Goal: Task Accomplishment & Management: Manage account settings

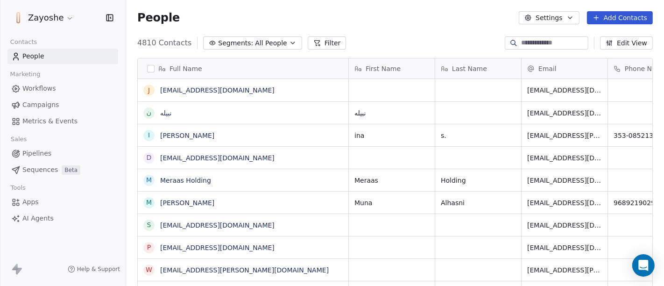
scroll to position [244, 530]
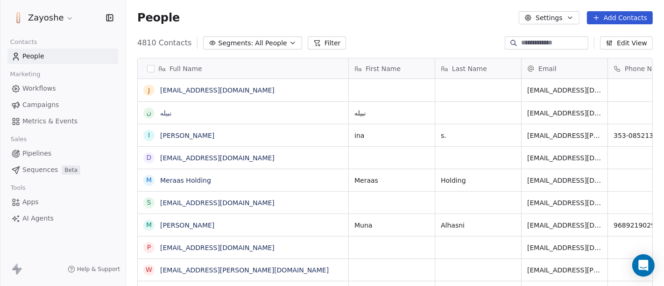
click at [45, 86] on span "Workflows" at bounding box center [39, 89] width 34 height 10
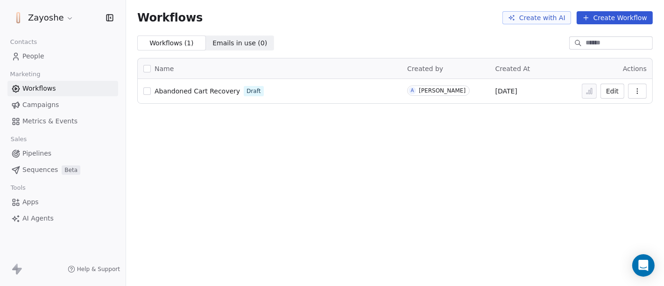
click at [610, 19] on button "Create Workflow" at bounding box center [615, 17] width 76 height 13
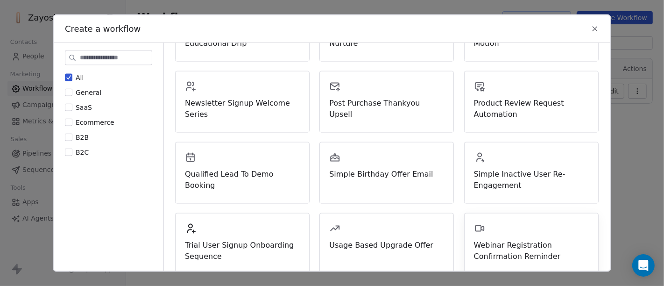
scroll to position [226, 0]
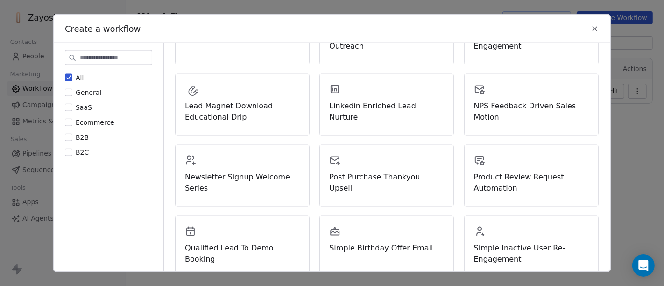
click at [596, 27] on icon at bounding box center [595, 29] width 4 height 4
click at [596, 27] on div "Workflows Create with AI Create Workflow" at bounding box center [395, 17] width 538 height 35
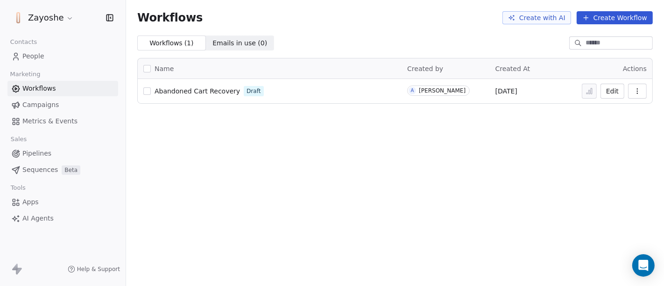
click at [29, 55] on span "People" at bounding box center [33, 56] width 22 height 10
click at [29, 55] on div "Zayoshe Contacts People Marketing Workflows Campaigns Metrics & Events Sales Pi…" at bounding box center [332, 143] width 664 height 286
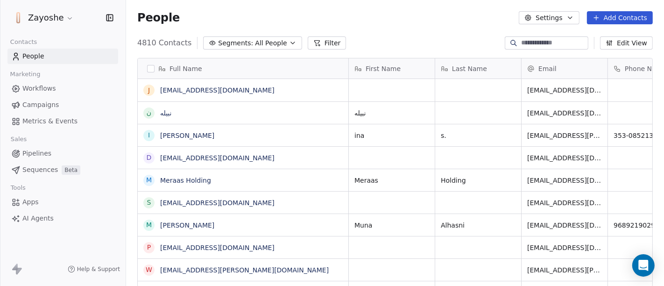
scroll to position [244, 530]
click at [315, 42] on button "Filter" at bounding box center [327, 42] width 39 height 13
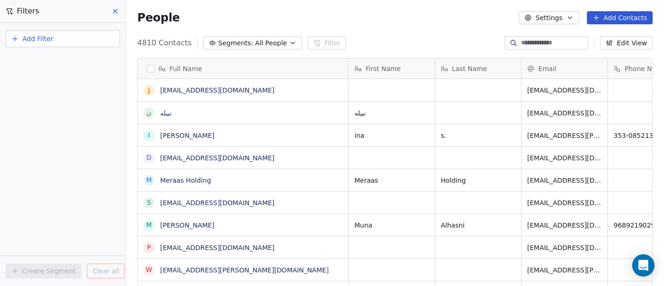
click at [58, 45] on button "Add Filter" at bounding box center [63, 38] width 114 height 17
click at [58, 45] on html "Zayoshe Contacts People Marketing Workflows Campaigns Metrics & Events Sales Pi…" at bounding box center [332, 143] width 664 height 286
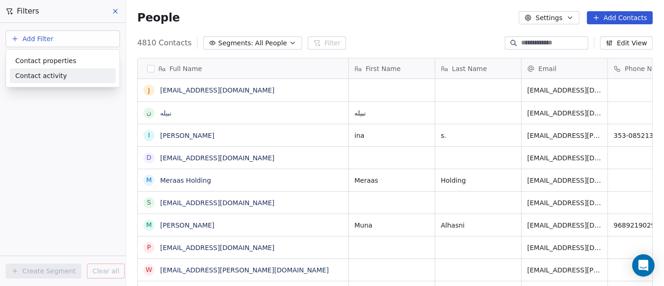
click at [41, 78] on span "Contact activity" at bounding box center [41, 76] width 52 height 10
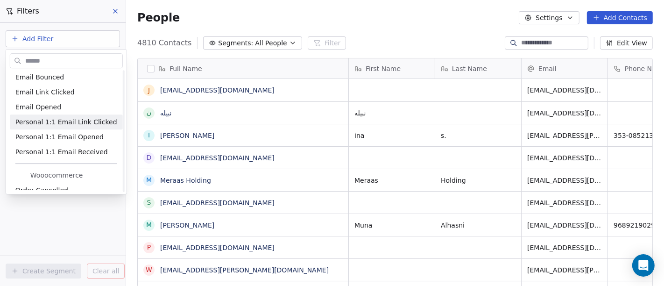
scroll to position [0, 0]
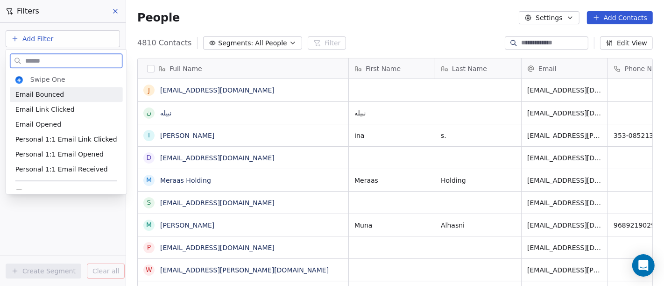
click at [21, 78] on img "Suggestions" at bounding box center [18, 79] width 7 height 7
click at [19, 38] on html "Zayoshe Contacts People Marketing Workflows Campaigns Metrics & Events Sales Pi…" at bounding box center [332, 143] width 664 height 286
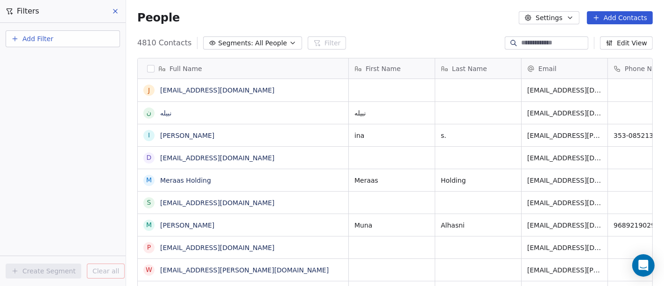
click at [19, 38] on button "Add Filter" at bounding box center [63, 38] width 114 height 17
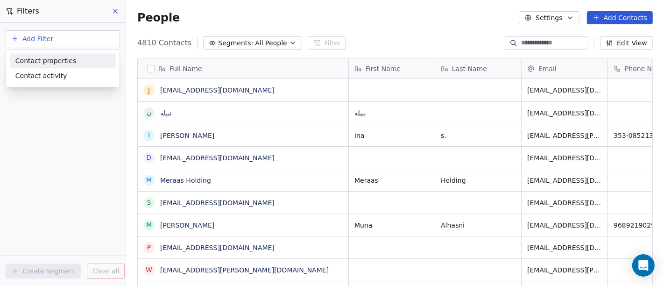
click at [54, 60] on span "Contact properties" at bounding box center [45, 61] width 61 height 10
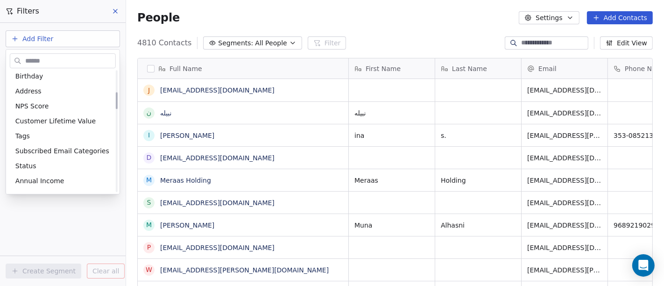
scroll to position [156, 0]
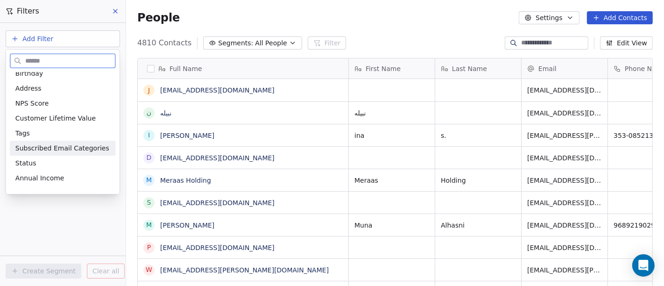
click at [54, 146] on span "Subscribed Email Categories" at bounding box center [62, 147] width 94 height 9
click at [55, 146] on div "Add Filter Create Segment Clear all" at bounding box center [63, 154] width 126 height 263
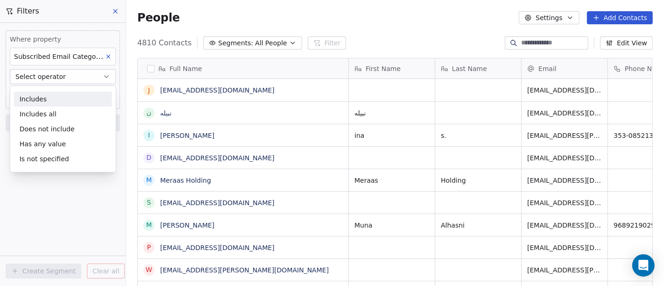
click at [69, 95] on div "Includes" at bounding box center [63, 99] width 98 height 15
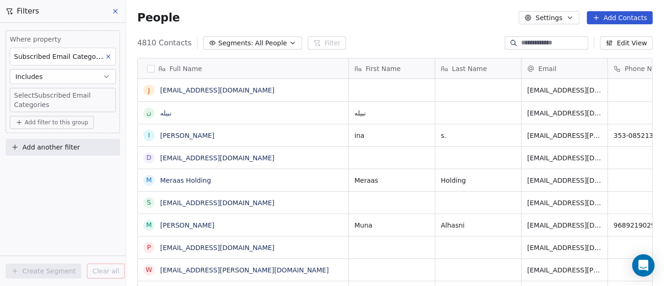
click at [30, 95] on body "Zayoshe Contacts People Marketing Workflows Campaigns Metrics & Events Sales Pi…" at bounding box center [332, 143] width 664 height 286
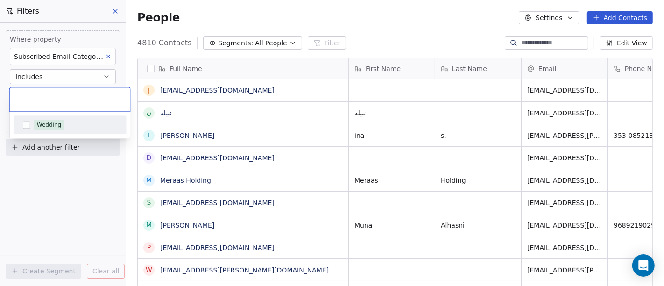
click at [71, 183] on html "Zayoshe Contacts People Marketing Workflows Campaigns Metrics & Events Sales Pi…" at bounding box center [332, 143] width 664 height 286
click at [58, 187] on html "Zayoshe Contacts People Marketing Workflows Campaigns Metrics & Events Sales Pi…" at bounding box center [332, 143] width 664 height 286
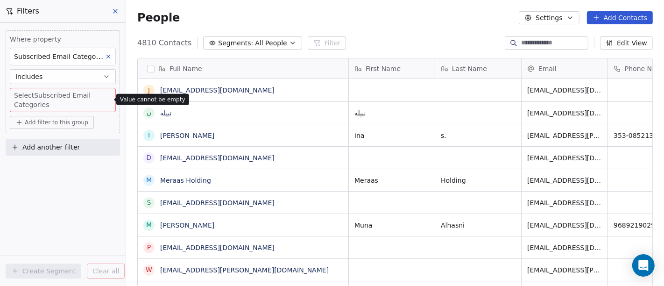
click at [65, 121] on span "Add filter to this group" at bounding box center [57, 122] width 64 height 7
click at [65, 121] on html "Zayoshe Contacts People Marketing Workflows Campaigns Metrics & Events Sales Pi…" at bounding box center [332, 143] width 664 height 286
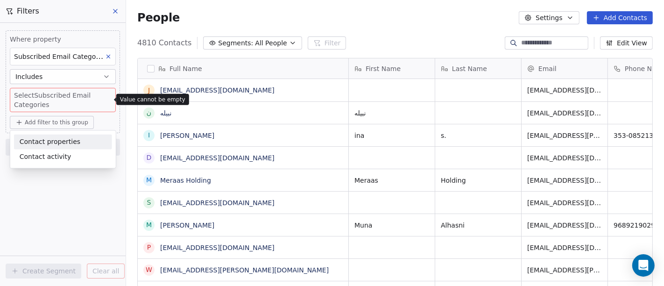
click at [45, 212] on html "Zayoshe Contacts People Marketing Workflows Campaigns Metrics & Events Sales Pi…" at bounding box center [332, 143] width 664 height 286
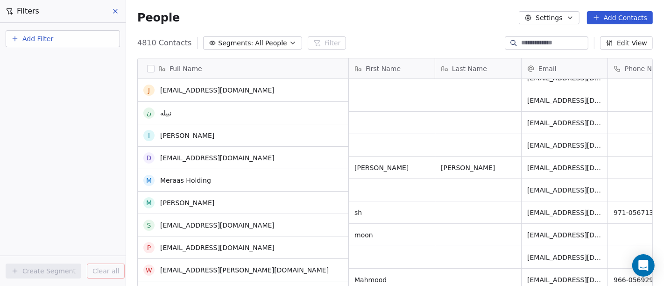
scroll to position [0, 0]
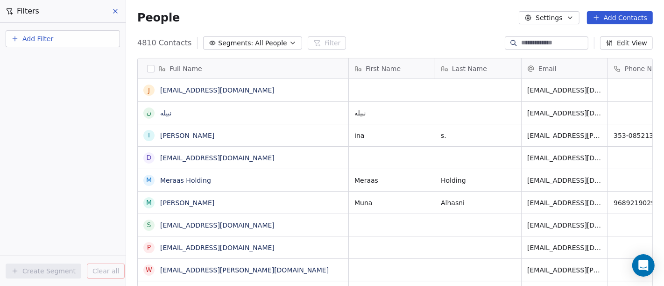
click at [273, 41] on span "All People" at bounding box center [271, 43] width 32 height 10
click at [273, 41] on html "Zayoshe Contacts People Marketing Workflows Campaigns Metrics & Events Sales Pi…" at bounding box center [332, 143] width 664 height 286
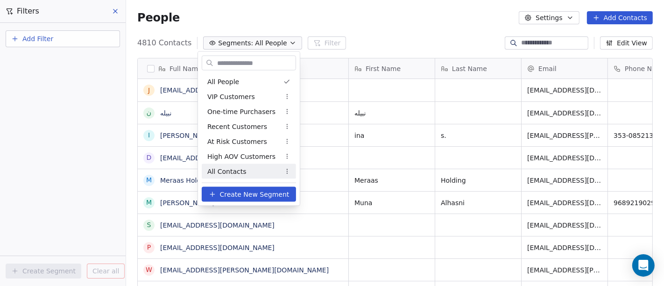
click at [226, 191] on span "Create New Segment" at bounding box center [254, 194] width 70 height 10
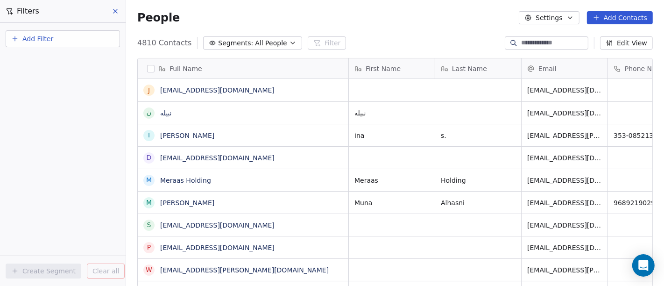
click at [566, 13] on button "Settings" at bounding box center [549, 17] width 60 height 13
click at [566, 13] on html "Zayoshe Contacts People Marketing Workflows Campaigns Metrics & Events Sales Pi…" at bounding box center [332, 143] width 664 height 286
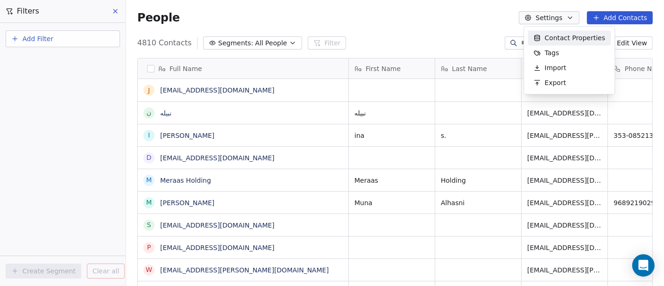
click at [448, 21] on html "Zayoshe Contacts People Marketing Workflows Campaigns Metrics & Events Sales Pi…" at bounding box center [332, 143] width 664 height 286
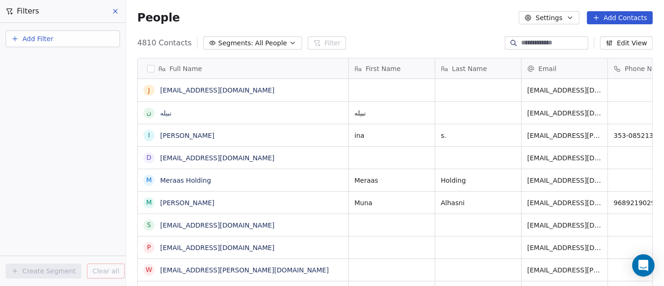
click at [225, 41] on span "Segments:" at bounding box center [235, 43] width 35 height 10
click at [225, 41] on html "Zayoshe Contacts People Marketing Workflows Campaigns Metrics & Events Sales Pi…" at bounding box center [332, 143] width 664 height 286
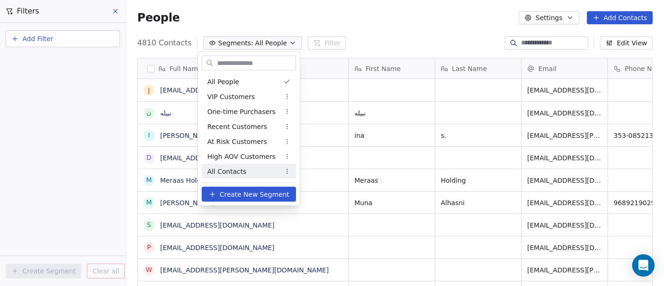
click at [223, 196] on span "Create New Segment" at bounding box center [254, 194] width 70 height 10
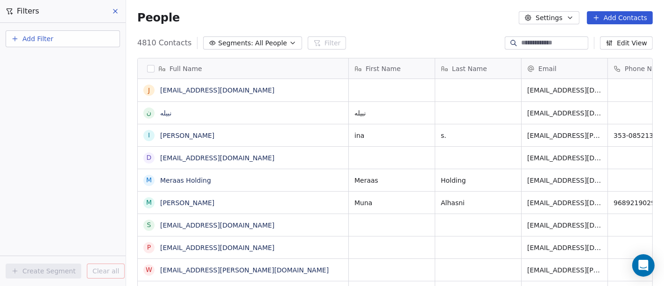
click at [163, 44] on span "4810 Contacts" at bounding box center [164, 42] width 54 height 11
click at [41, 37] on span "Add Filter" at bounding box center [37, 39] width 31 height 10
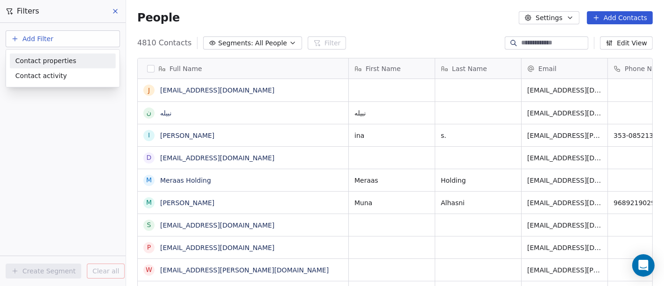
click at [114, 7] on html "Zayoshe Contacts People Marketing Workflows Campaigns Metrics & Events Sales Pi…" at bounding box center [332, 143] width 664 height 286
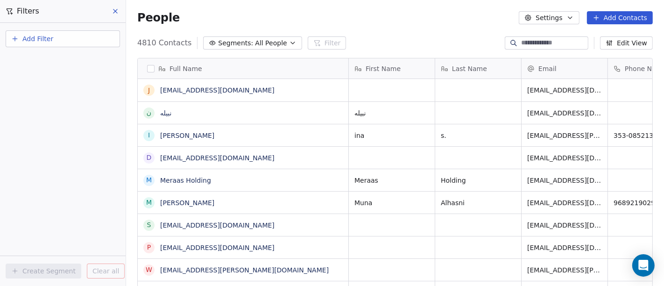
click at [114, 8] on icon at bounding box center [115, 10] width 7 height 7
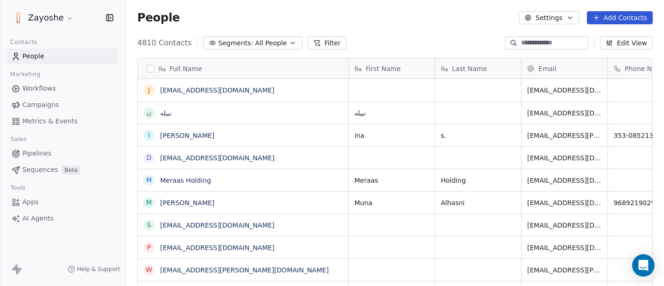
click at [255, 42] on span "All People" at bounding box center [271, 43] width 32 height 10
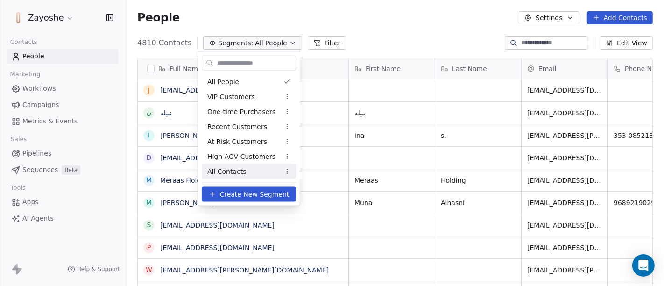
click at [246, 191] on span "Create New Segment" at bounding box center [254, 194] width 70 height 10
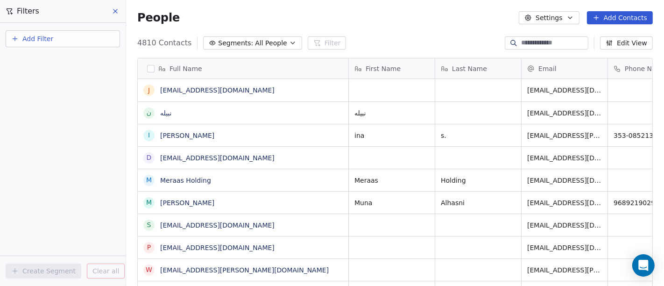
click at [61, 35] on button "Add Filter" at bounding box center [63, 38] width 114 height 17
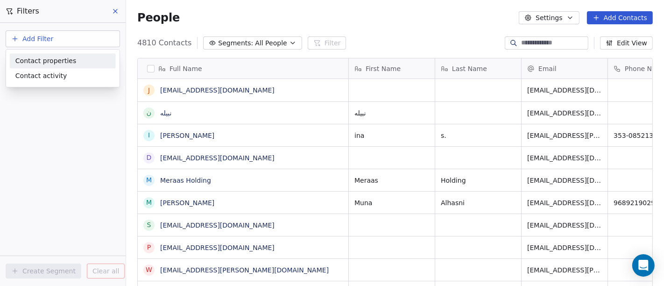
click at [67, 60] on span "Contact properties" at bounding box center [45, 61] width 61 height 10
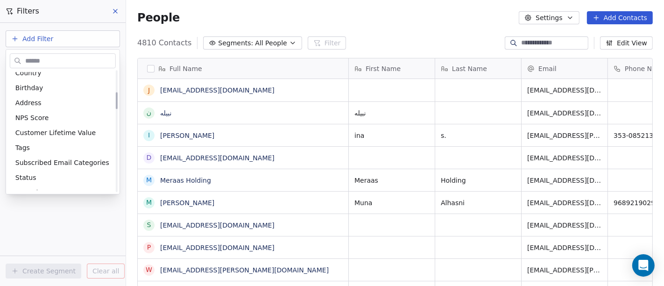
scroll to position [156, 0]
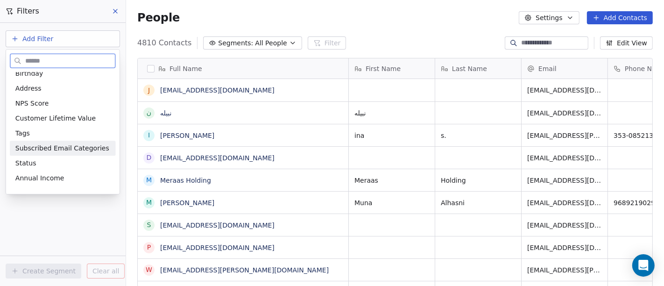
click at [65, 149] on span "Subscribed Email Categories" at bounding box center [62, 147] width 94 height 9
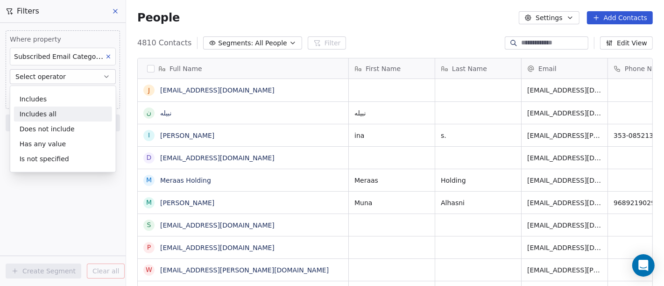
click at [47, 117] on div "Includes all" at bounding box center [63, 113] width 98 height 15
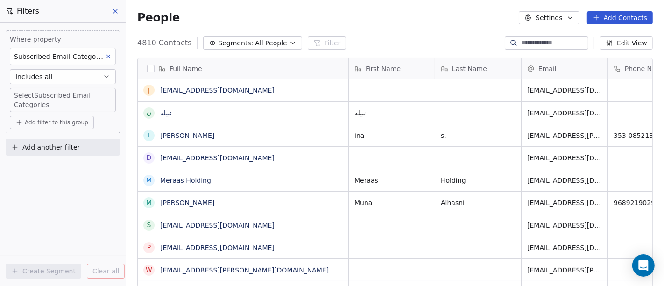
click at [31, 91] on body "Zayoshe Contacts People Marketing Workflows Campaigns Metrics & Events Sales Pi…" at bounding box center [332, 143] width 664 height 286
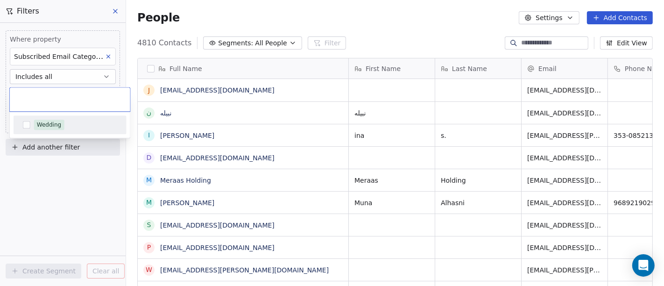
click at [25, 123] on button "Suggestions" at bounding box center [26, 124] width 7 height 7
click at [47, 199] on html "Zayoshe Contacts People Marketing Workflows Campaigns Metrics & Events Sales Pi…" at bounding box center [332, 143] width 664 height 286
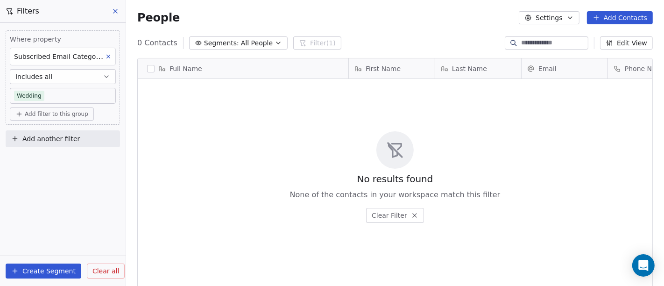
scroll to position [244, 530]
click at [102, 76] on button "Includes all" at bounding box center [63, 76] width 106 height 15
drag, startPoint x: 108, startPoint y: 59, endPoint x: 114, endPoint y: 5, distance: 55.0
click at [108, 58] on icon at bounding box center [108, 56] width 7 height 7
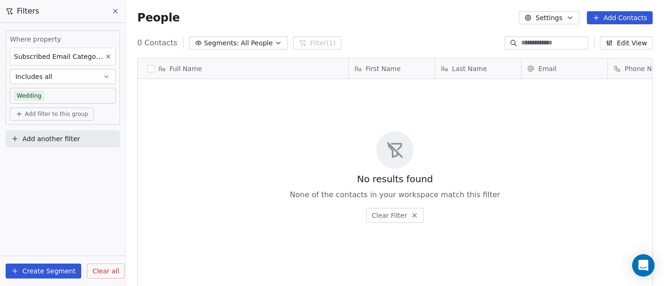
click at [108, 58] on div "Where property Subscribed Email Categories Includes all Wedding Add filter to t…" at bounding box center [63, 154] width 126 height 263
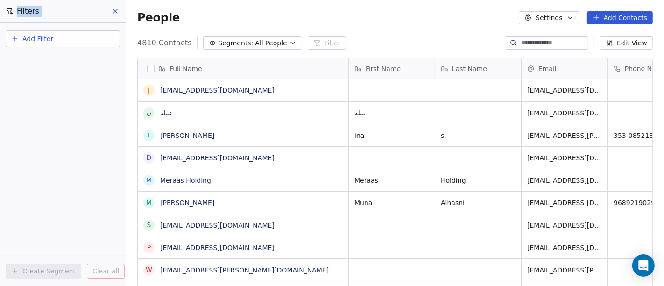
click at [44, 40] on span "Add Filter" at bounding box center [37, 39] width 31 height 10
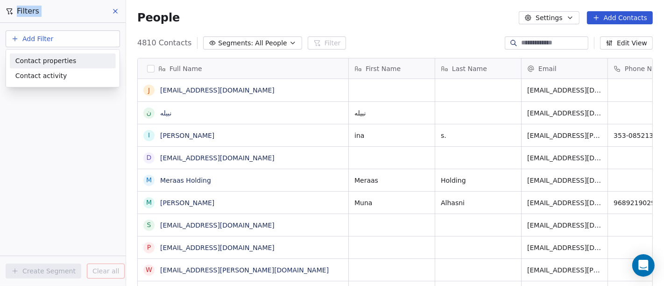
click at [37, 57] on span "Contact properties" at bounding box center [45, 61] width 61 height 10
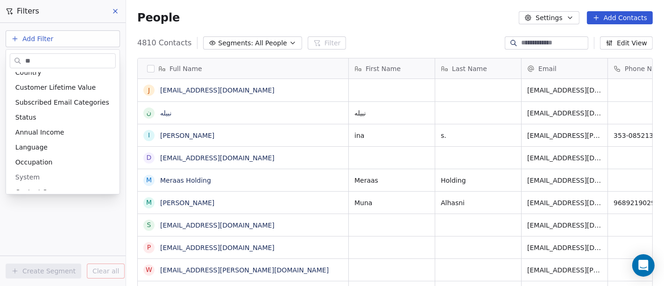
scroll to position [0, 0]
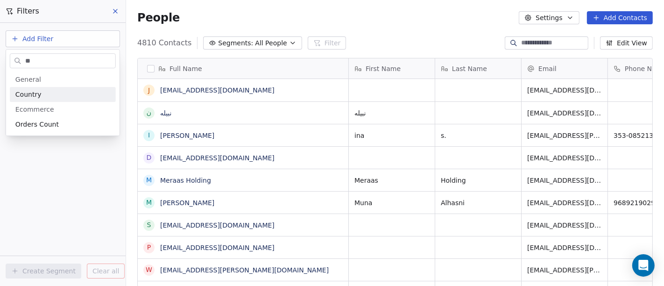
type input "*"
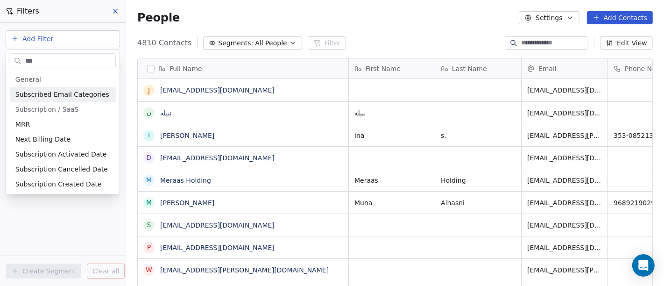
type input "****"
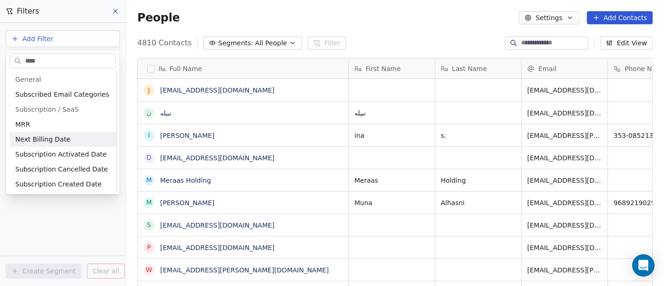
scroll to position [31, 0]
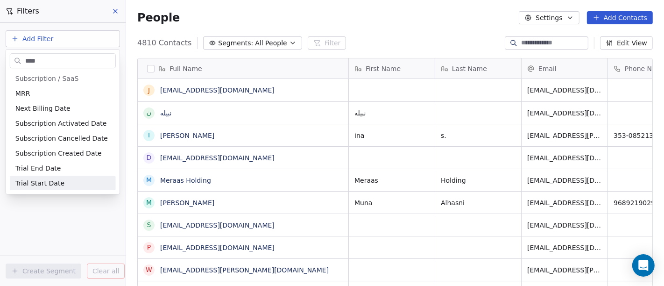
click at [65, 209] on html "Zayoshe Contacts People Marketing Workflows Campaigns Metrics & Events Sales Pi…" at bounding box center [332, 143] width 664 height 286
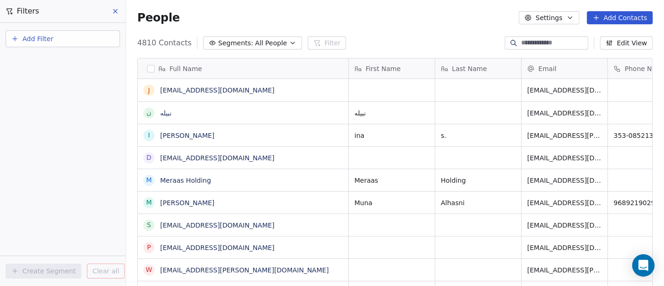
click at [13, 45] on button "Add Filter" at bounding box center [63, 38] width 114 height 17
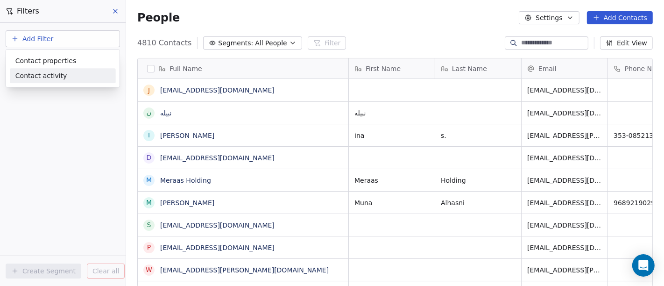
click at [62, 77] on div "Contact activity" at bounding box center [62, 76] width 95 height 10
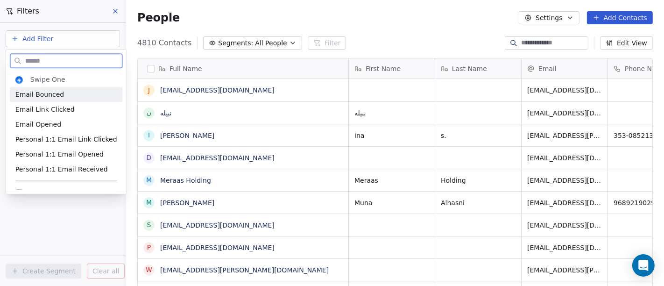
click at [61, 93] on div "Email Bounced" at bounding box center [66, 94] width 102 height 9
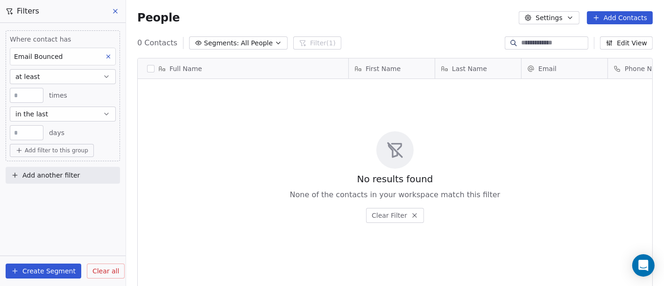
scroll to position [244, 530]
click at [57, 115] on button "in the last" at bounding box center [63, 113] width 106 height 15
click at [20, 133] on input "**" at bounding box center [26, 132] width 29 height 7
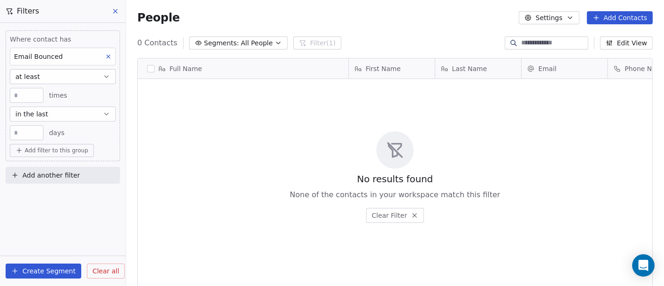
drag, startPoint x: 20, startPoint y: 133, endPoint x: 10, endPoint y: 131, distance: 9.9
click at [10, 131] on div "**" at bounding box center [27, 132] width 34 height 15
click at [22, 131] on input "**" at bounding box center [26, 132] width 29 height 7
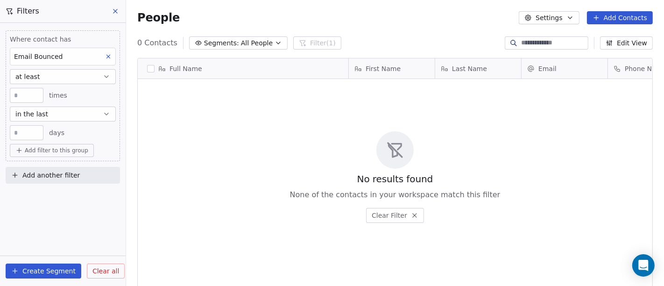
type input "*"
type input "**"
click at [54, 216] on div "Where contact has Email Bounced at least * times in the last ** days Add filter…" at bounding box center [63, 154] width 126 height 263
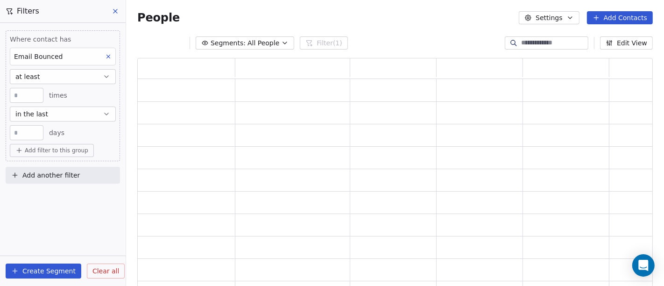
click at [54, 216] on div "Where contact has Email Bounced at least * times in the last ** days Add filter…" at bounding box center [63, 154] width 126 height 263
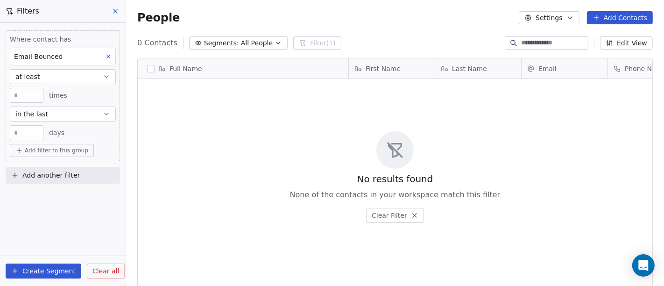
click at [119, 13] on icon at bounding box center [115, 10] width 7 height 7
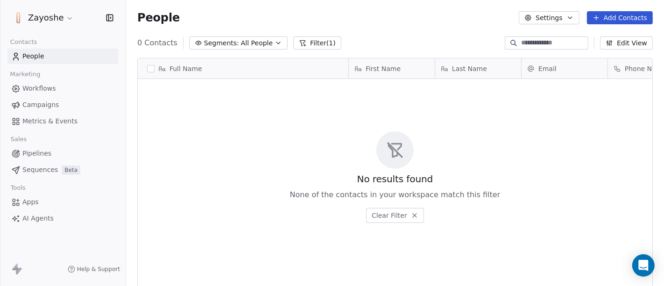
click at [42, 84] on span "Workflows" at bounding box center [39, 89] width 34 height 10
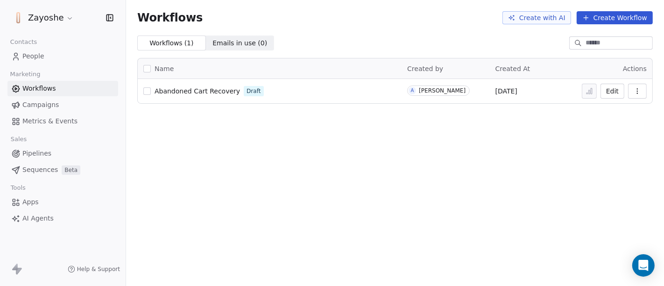
click at [45, 106] on span "Campaigns" at bounding box center [40, 105] width 36 height 10
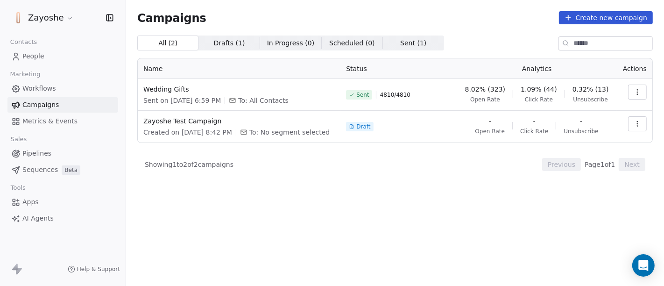
click at [639, 91] on icon "button" at bounding box center [637, 91] width 7 height 7
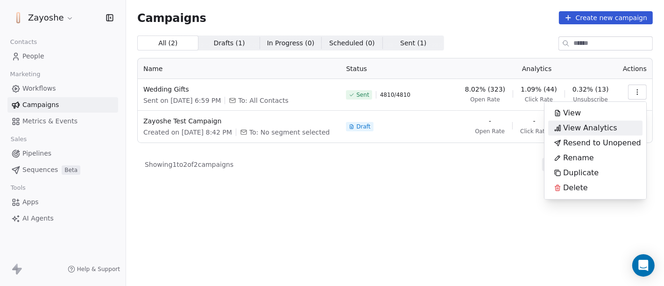
click at [571, 130] on span "View Analytics" at bounding box center [590, 127] width 54 height 11
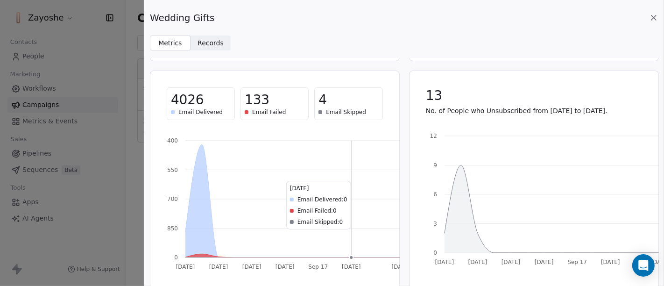
scroll to position [226, 0]
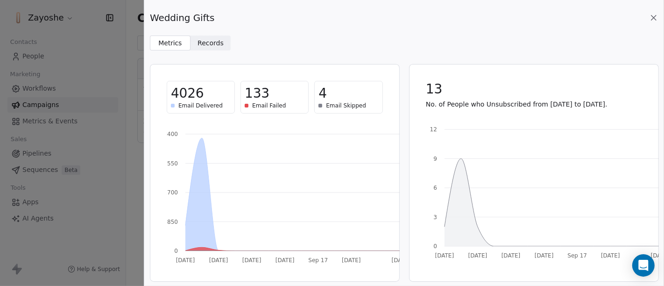
click at [651, 17] on icon at bounding box center [653, 17] width 9 height 9
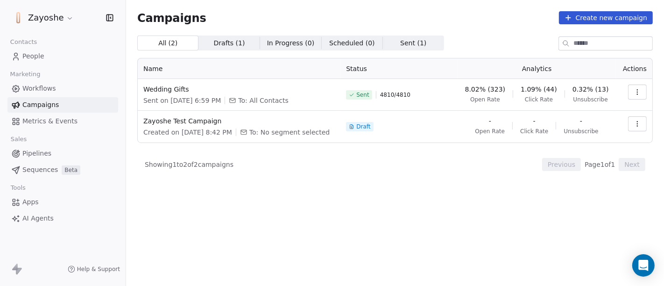
click at [41, 92] on span "Workflows" at bounding box center [39, 89] width 34 height 10
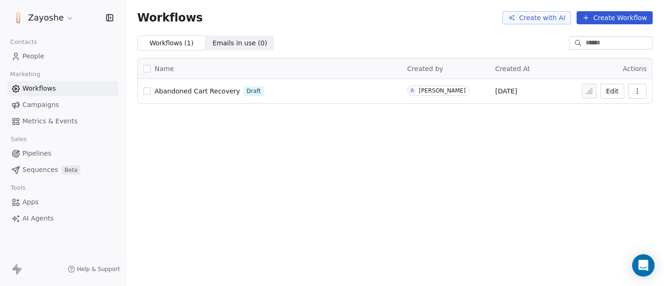
click at [37, 56] on span "People" at bounding box center [33, 56] width 22 height 10
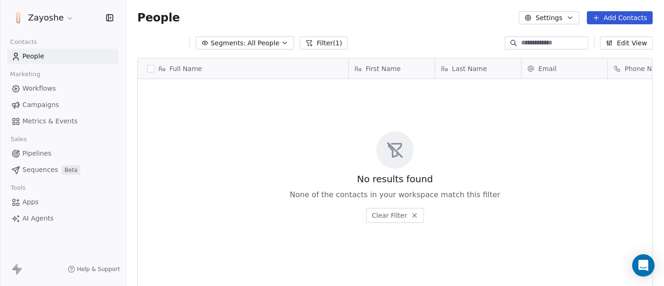
scroll to position [244, 530]
click at [247, 42] on span "All People" at bounding box center [257, 43] width 32 height 10
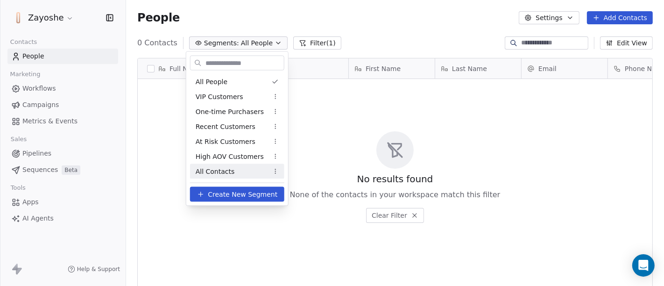
click at [241, 194] on span "Create New Segment" at bounding box center [243, 194] width 70 height 10
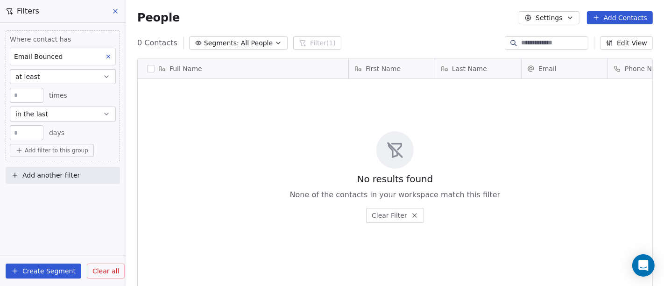
click at [61, 57] on div "Email Bounced" at bounding box center [63, 57] width 106 height 18
click at [61, 57] on html "Zayoshe Contacts People Marketing Workflows Campaigns Metrics & Events Sales Pi…" at bounding box center [332, 143] width 664 height 286
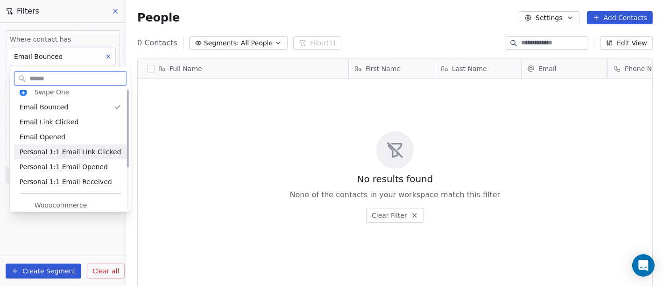
scroll to position [0, 0]
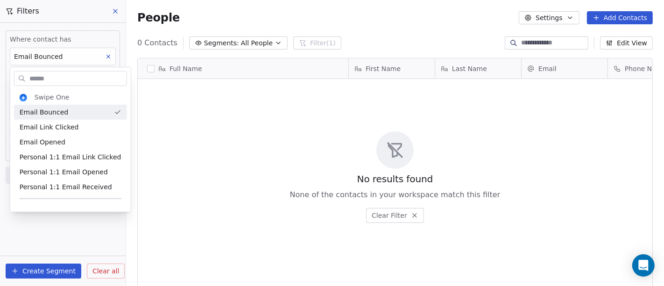
click at [113, 57] on html "Zayoshe Contacts People Marketing Workflows Campaigns Metrics & Events Sales Pi…" at bounding box center [332, 143] width 664 height 286
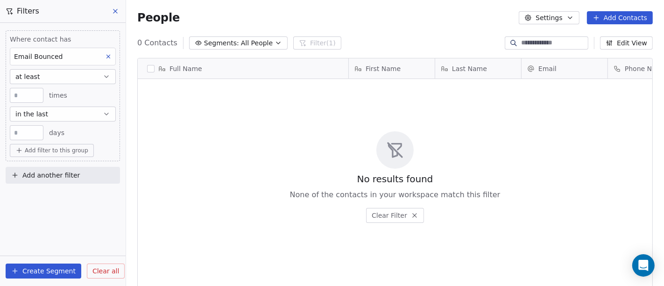
click at [111, 57] on icon at bounding box center [108, 56] width 7 height 7
click at [111, 57] on div "Where contact has Email Bounced at least * times in the last ** days Add filter…" at bounding box center [63, 154] width 126 height 263
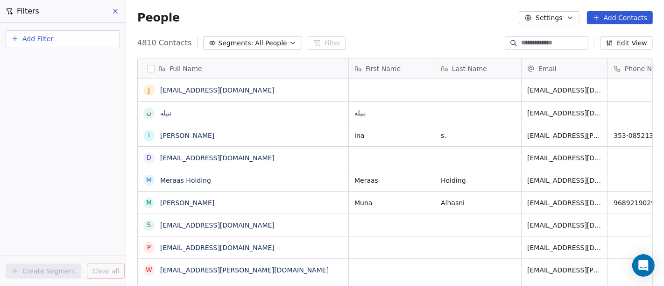
click at [14, 38] on icon "button" at bounding box center [14, 38] width 7 height 7
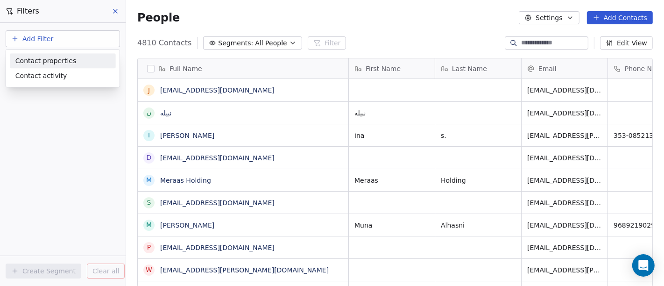
click at [74, 61] on div "Contact properties" at bounding box center [62, 61] width 95 height 10
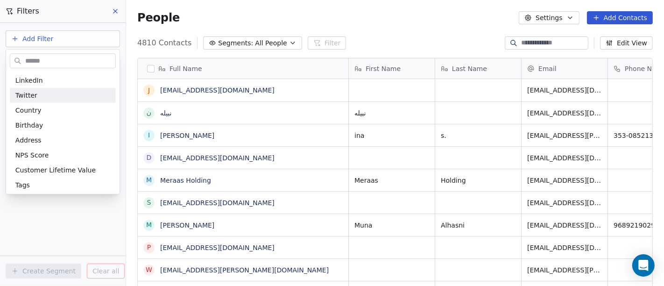
scroll to position [156, 0]
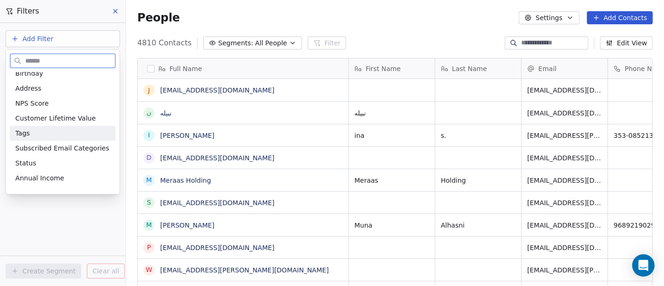
click at [76, 127] on div "Tags" at bounding box center [63, 133] width 106 height 15
click at [76, 51] on div "Add Filter" at bounding box center [63, 37] width 126 height 28
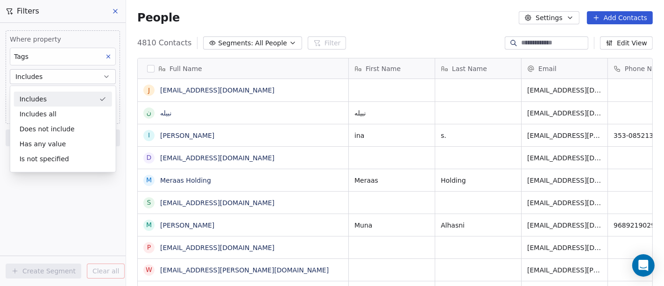
click at [47, 101] on div "Includes" at bounding box center [63, 99] width 98 height 15
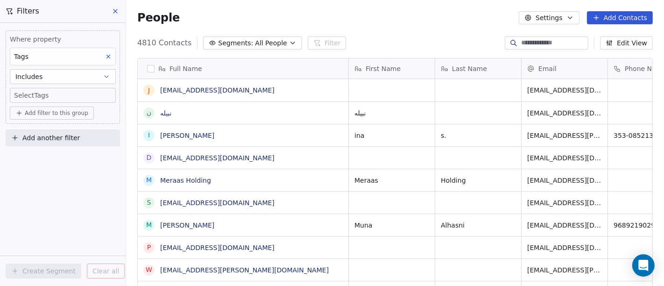
click at [59, 92] on body "Zayoshe Contacts People Marketing Workflows Campaigns Metrics & Events Sales Pi…" at bounding box center [332, 143] width 664 height 286
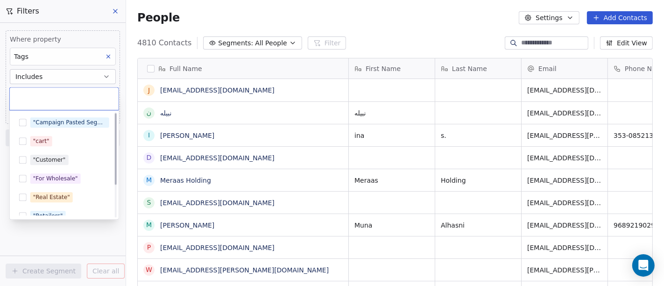
scroll to position [0, 0]
click at [104, 75] on html "Zayoshe Contacts People Marketing Workflows Campaigns Metrics & Events Sales Pi…" at bounding box center [332, 143] width 664 height 286
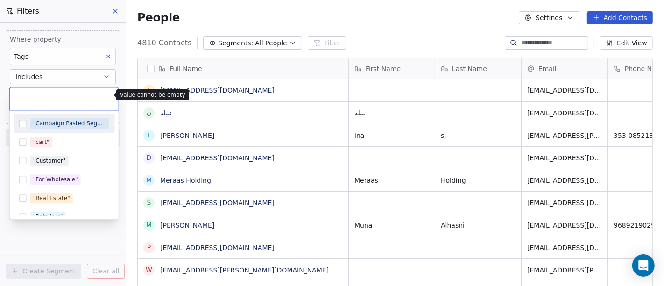
click at [104, 75] on html "Zayoshe Contacts People Marketing Workflows Campaigns Metrics & Events Sales Pi…" at bounding box center [332, 143] width 664 height 286
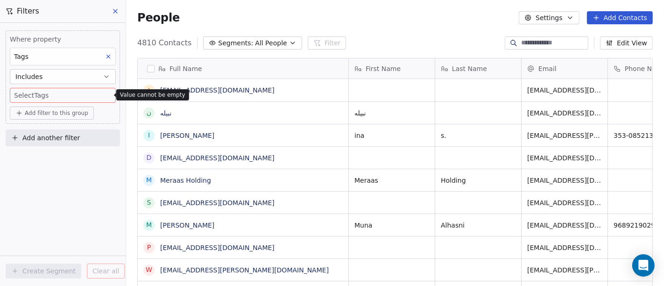
click at [104, 55] on button at bounding box center [108, 56] width 12 height 12
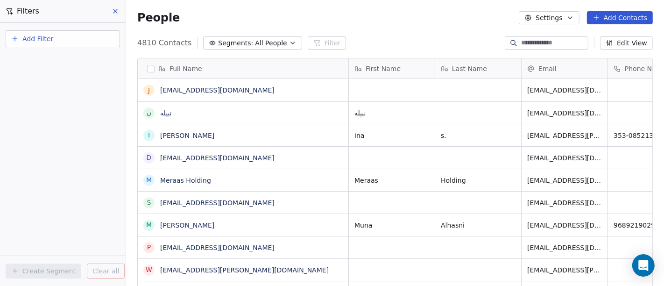
click at [42, 39] on span "Add Filter" at bounding box center [37, 39] width 31 height 10
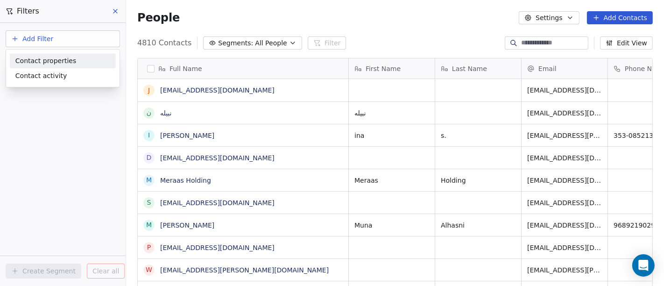
click at [48, 59] on span "Contact properties" at bounding box center [45, 61] width 61 height 10
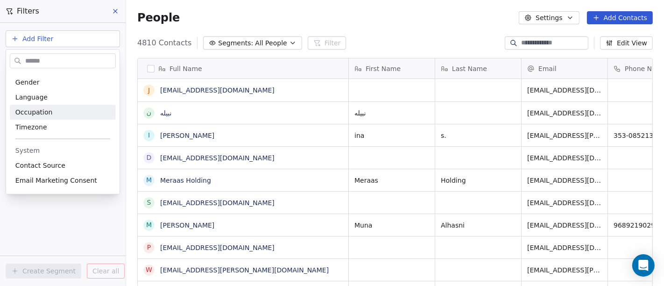
scroll to position [363, 0]
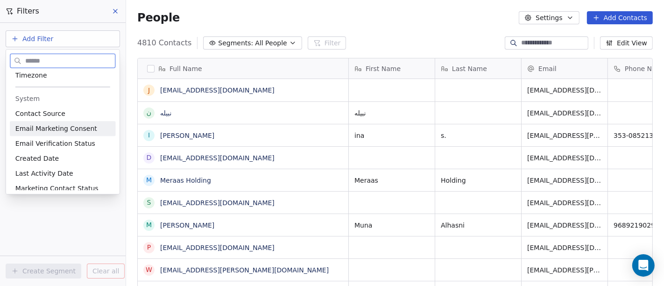
click at [73, 125] on span "Email Marketing Consent" at bounding box center [56, 128] width 82 height 9
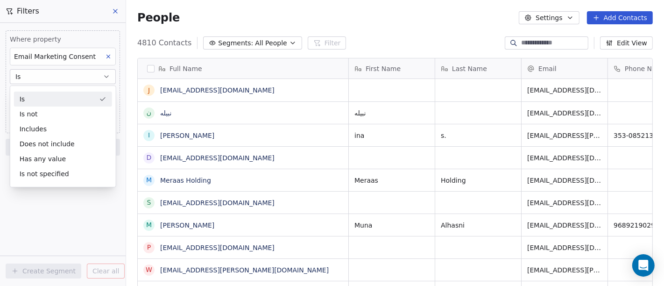
click at [49, 99] on div "Is" at bounding box center [63, 99] width 98 height 15
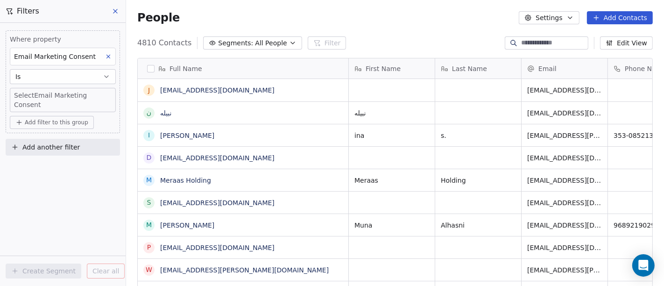
click at [55, 93] on body "Zayoshe Contacts People Marketing Workflows Campaigns Metrics & Events Sales Pi…" at bounding box center [332, 143] width 664 height 286
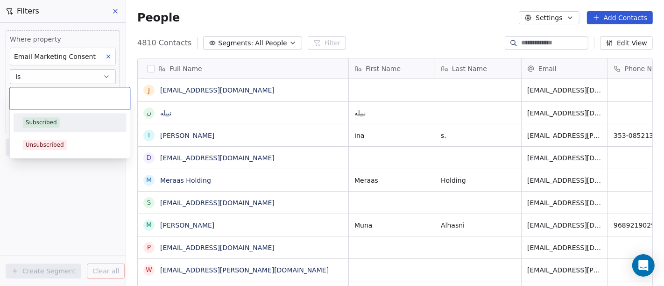
click at [40, 122] on div "Subscribed" at bounding box center [41, 122] width 31 height 8
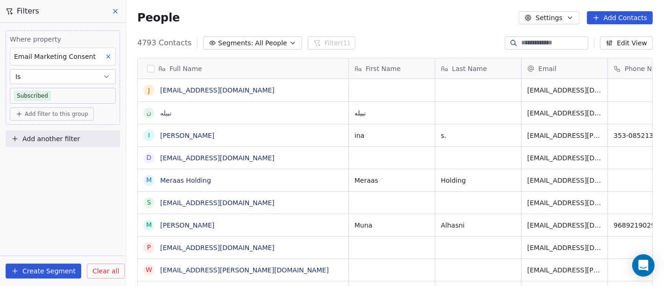
scroll to position [244, 530]
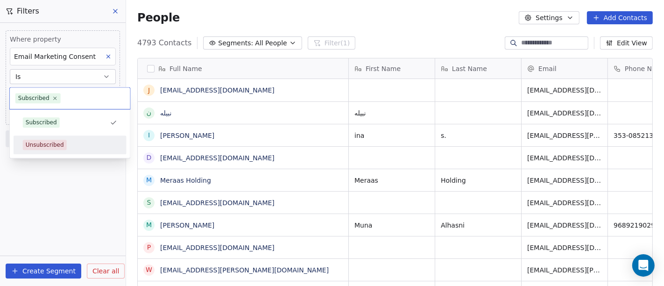
click at [41, 147] on div "Unsubscribed" at bounding box center [45, 145] width 38 height 8
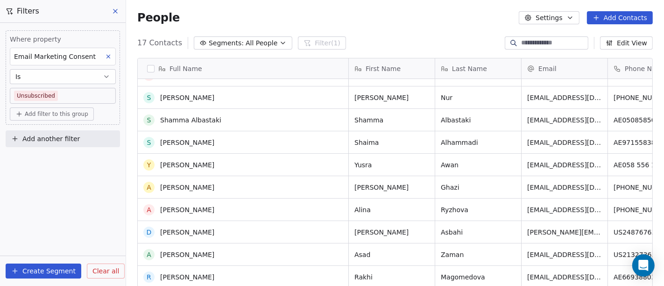
scroll to position [0, 0]
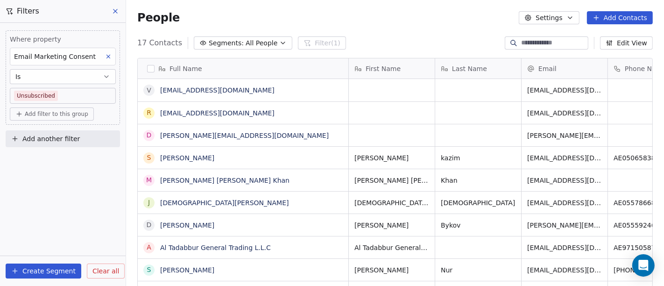
click at [120, 8] on button at bounding box center [116, 11] width 14 height 13
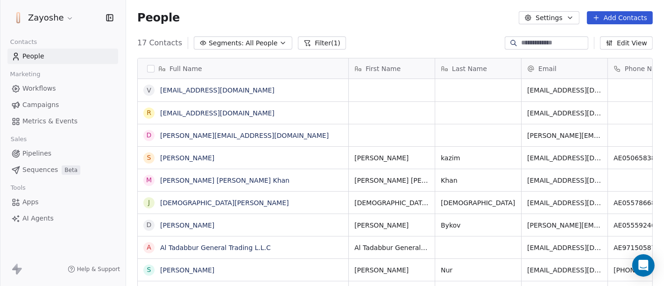
click at [42, 108] on span "Campaigns" at bounding box center [40, 105] width 36 height 10
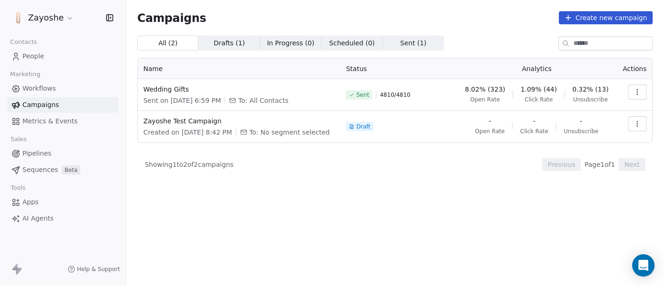
click at [637, 95] on icon "button" at bounding box center [637, 91] width 7 height 7
click at [637, 95] on html "Zayoshe Contacts People Marketing Workflows Campaigns Metrics & Events Sales Pi…" at bounding box center [332, 143] width 664 height 286
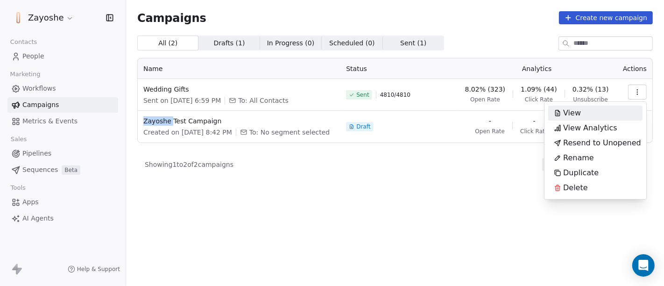
click at [586, 115] on div "View" at bounding box center [595, 113] width 94 height 15
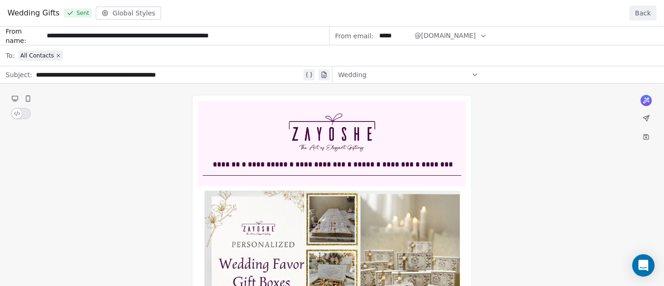
click at [650, 10] on button "Back" at bounding box center [642, 13] width 27 height 15
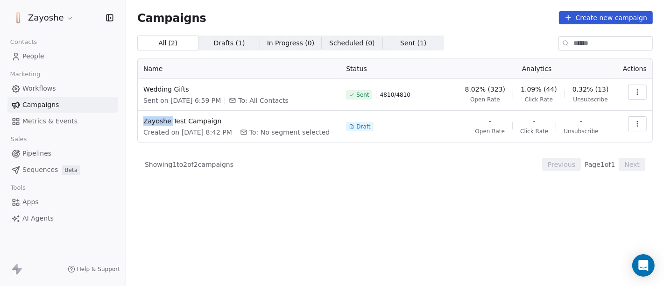
click at [640, 88] on icon "button" at bounding box center [637, 91] width 7 height 7
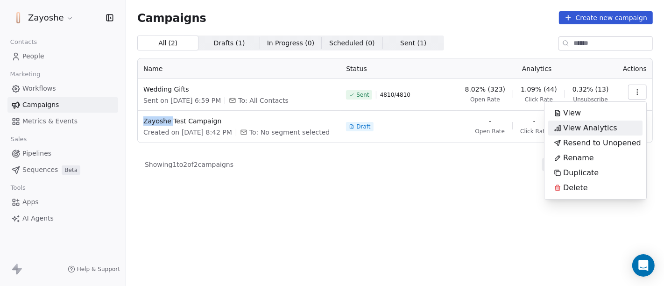
click at [610, 130] on span "View Analytics" at bounding box center [590, 127] width 54 height 11
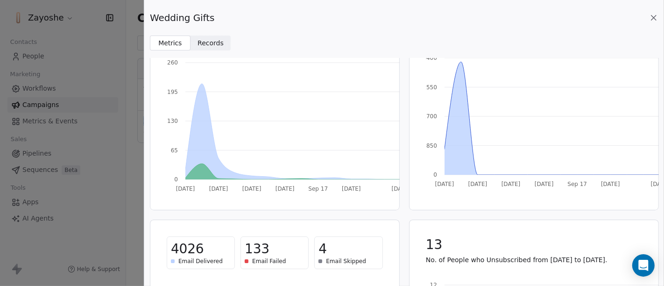
scroll to position [226, 0]
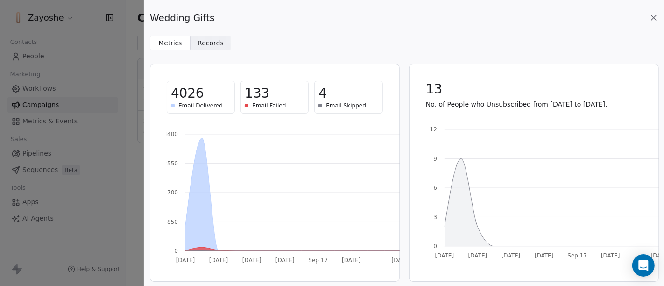
click at [654, 15] on icon at bounding box center [653, 17] width 9 height 9
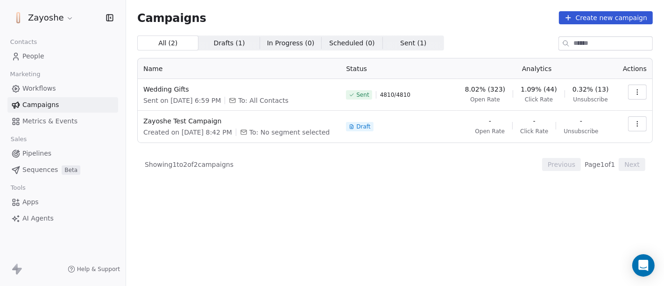
click at [42, 69] on span "Marketing" at bounding box center [25, 74] width 38 height 14
click at [39, 57] on span "People" at bounding box center [33, 56] width 22 height 10
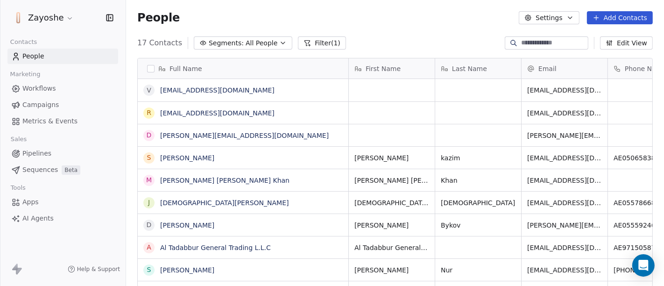
scroll to position [244, 530]
click at [321, 43] on button "Filter (1)" at bounding box center [322, 42] width 48 height 13
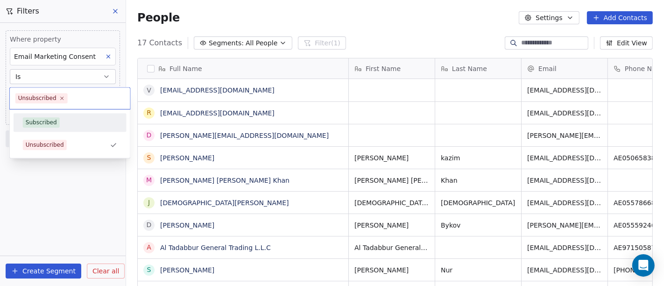
click at [45, 122] on div "Subscribed" at bounding box center [41, 122] width 31 height 8
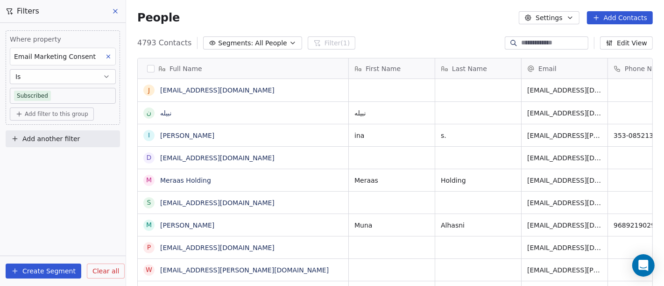
click at [20, 136] on button "Add another filter" at bounding box center [63, 138] width 114 height 17
drag, startPoint x: 41, startPoint y: 160, endPoint x: 88, endPoint y: 115, distance: 64.4
click at [42, 160] on span "Contact properties" at bounding box center [45, 160] width 61 height 10
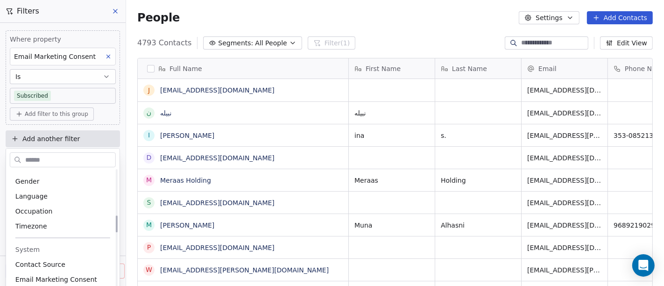
scroll to position [363, 0]
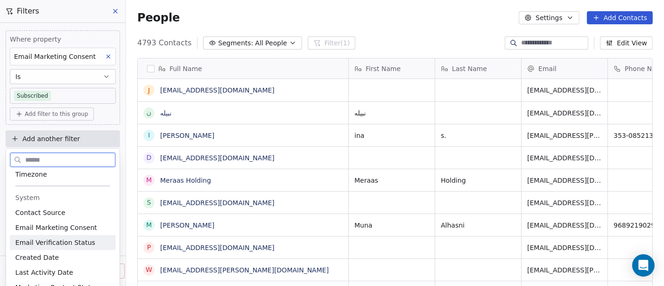
click at [80, 240] on span "Email Verification Status" at bounding box center [55, 242] width 80 height 9
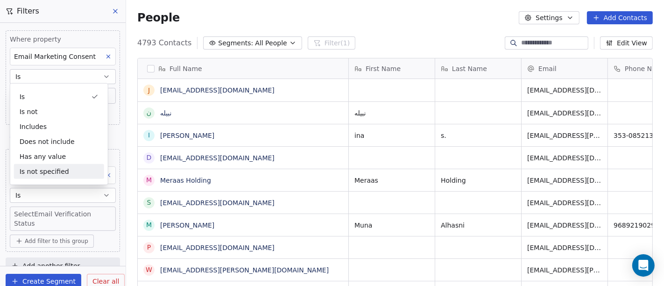
click at [46, 211] on body "Zayoshe Contacts People Marketing Workflows Campaigns Metrics & Events Sales Pi…" at bounding box center [332, 143] width 664 height 286
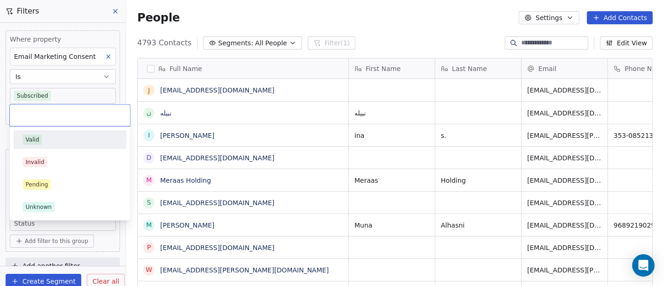
click at [47, 143] on div "Valid" at bounding box center [70, 139] width 94 height 10
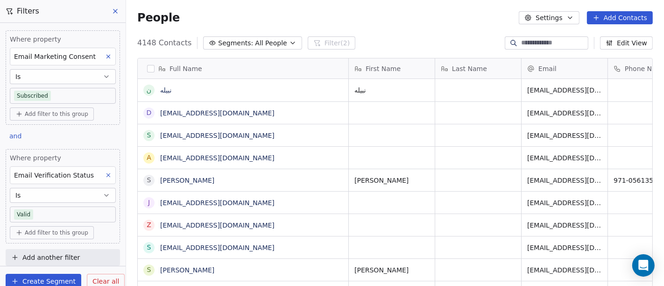
scroll to position [1, 0]
click at [38, 212] on body "Zayoshe Contacts People Marketing Workflows Campaigns Metrics & Events Sales Pi…" at bounding box center [332, 143] width 664 height 286
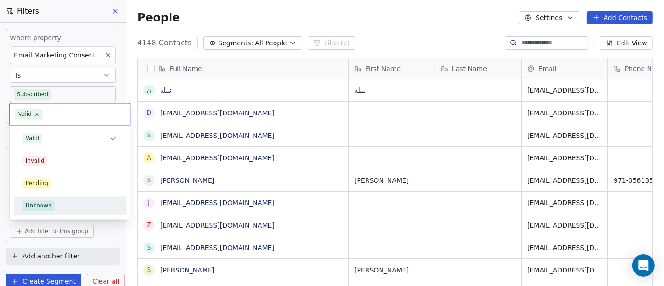
click at [38, 207] on div "Unknown" at bounding box center [39, 205] width 26 height 8
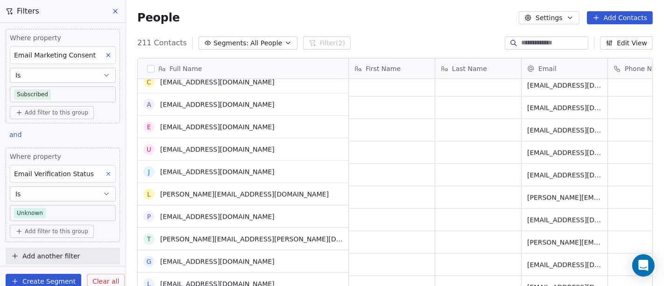
scroll to position [1505, 0]
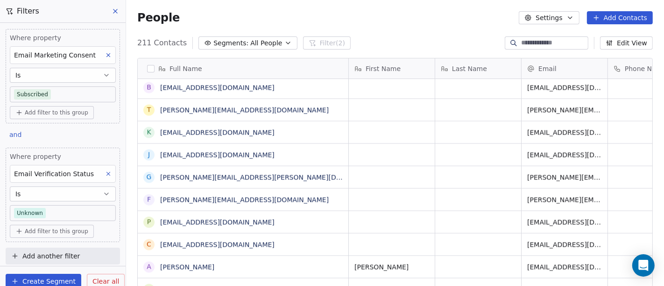
click at [33, 205] on body "Zayoshe Contacts People Marketing Workflows Campaigns Metrics & Events Sales Pi…" at bounding box center [332, 143] width 664 height 286
click at [63, 191] on button "Is" at bounding box center [63, 193] width 106 height 15
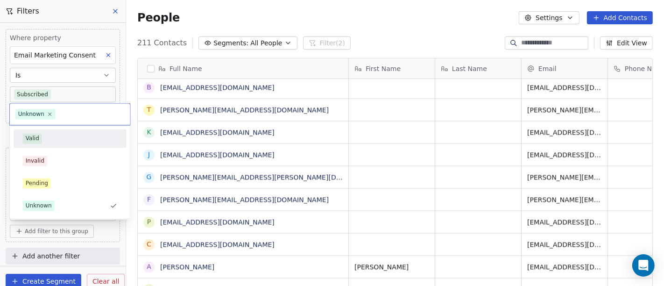
click at [41, 142] on span "Valid" at bounding box center [32, 138] width 19 height 10
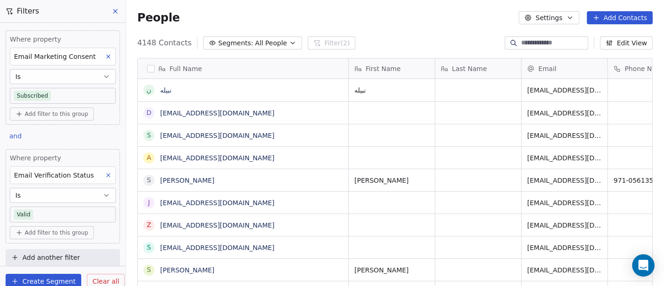
scroll to position [1, 0]
click at [47, 254] on span "Add another filter" at bounding box center [50, 256] width 57 height 10
click at [47, 254] on html "Zayoshe Contacts People Marketing Workflows Campaigns Metrics & Events Sales Pi…" at bounding box center [332, 143] width 664 height 286
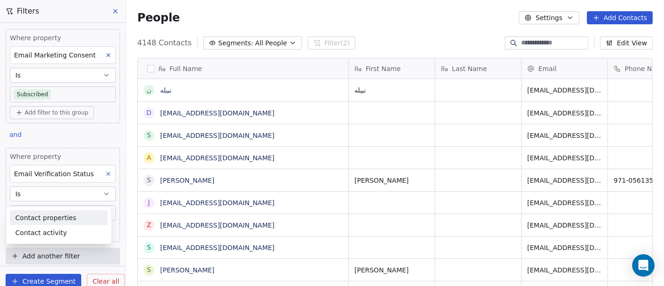
click at [46, 216] on span "Contact properties" at bounding box center [45, 217] width 61 height 10
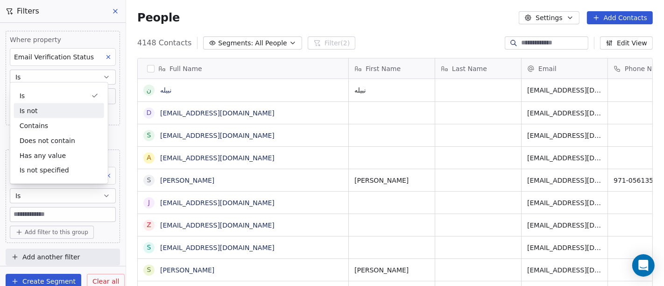
scroll to position [119, 0]
click at [49, 228] on span "Add filter to this group" at bounding box center [57, 231] width 64 height 7
click at [49, 227] on html "Zayoshe Contacts People Marketing Workflows Campaigns Metrics & Events Sales Pi…" at bounding box center [332, 143] width 664 height 286
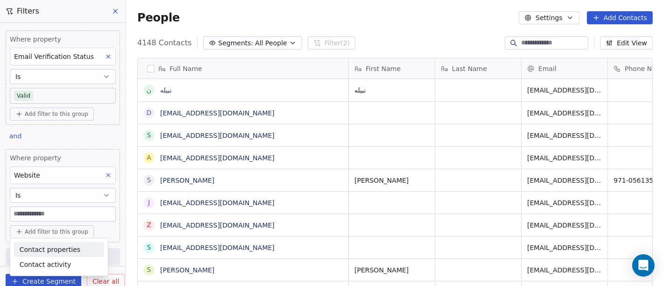
click at [64, 250] on span "Contact properties" at bounding box center [50, 249] width 61 height 10
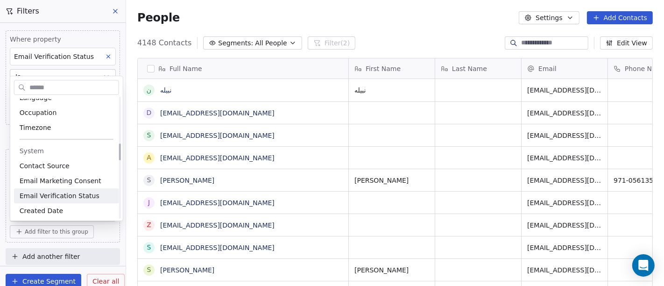
scroll to position [329, 0]
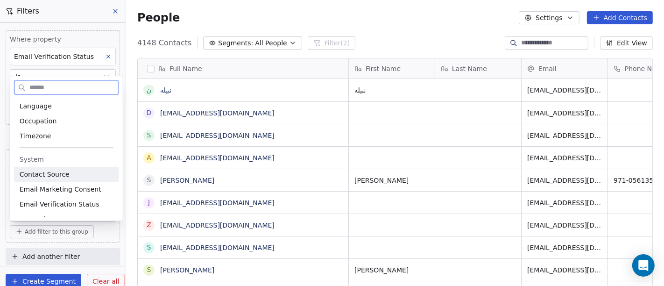
click at [60, 172] on span "Contact Source" at bounding box center [45, 174] width 50 height 9
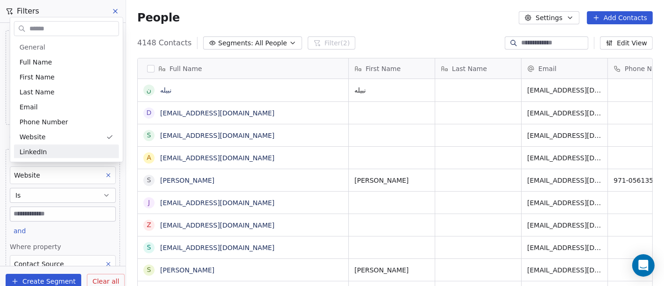
click at [113, 193] on html "Zayoshe Contacts People Marketing Workflows Campaigns Metrics & Events Sales Pi…" at bounding box center [332, 143] width 664 height 286
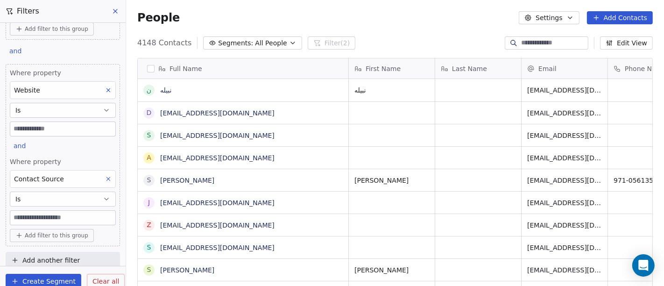
scroll to position [207, 0]
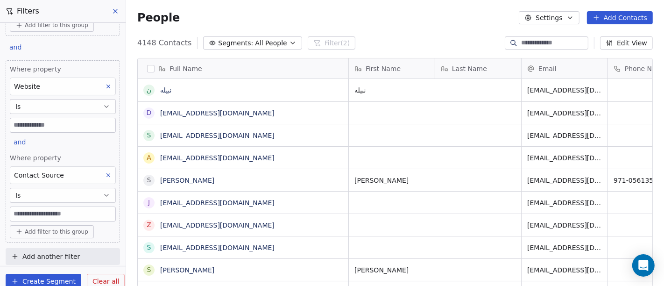
click at [105, 173] on icon at bounding box center [108, 175] width 7 height 7
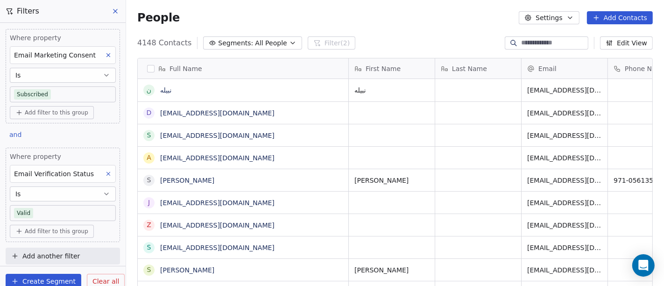
scroll to position [0, 0]
click at [41, 278] on button "Create Segment" at bounding box center [44, 281] width 76 height 15
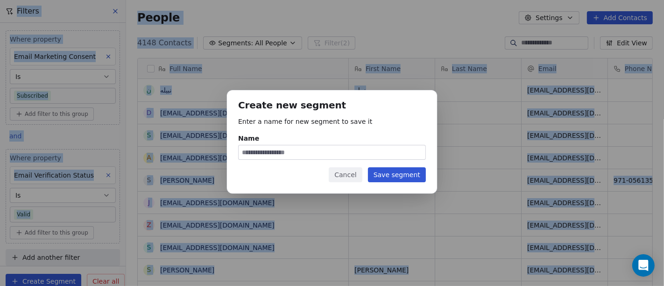
click at [268, 152] on input "Name" at bounding box center [332, 152] width 187 height 14
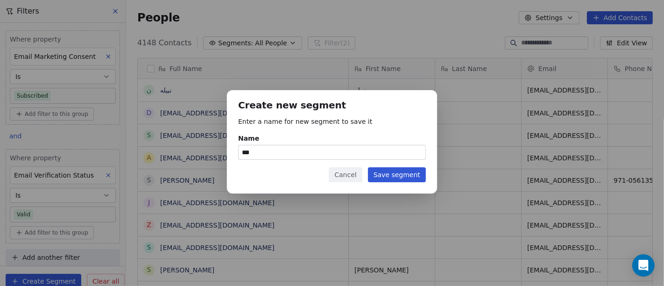
paste input "*"
click at [266, 152] on input "**********" at bounding box center [332, 152] width 187 height 14
type input "**********"
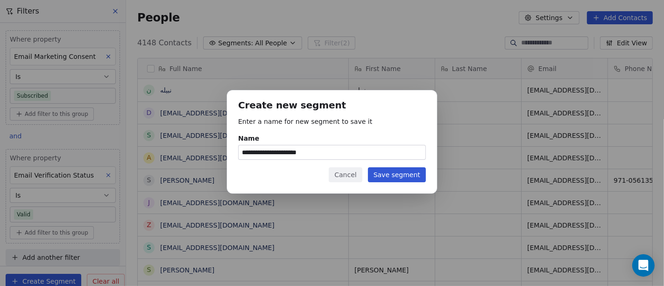
click at [395, 179] on button "Save segment" at bounding box center [397, 174] width 58 height 15
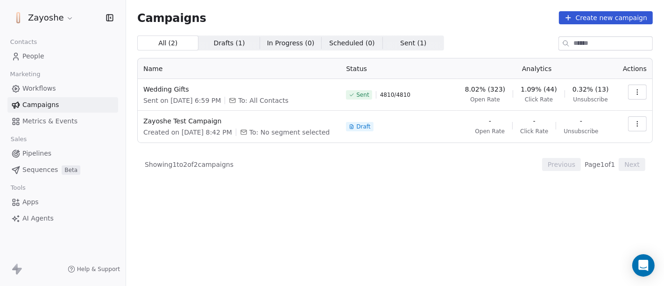
click at [644, 94] on button "button" at bounding box center [637, 92] width 19 height 15
click at [644, 94] on html "Zayoshe Contacts People Marketing Workflows Campaigns Metrics & Events Sales Pi…" at bounding box center [332, 143] width 664 height 286
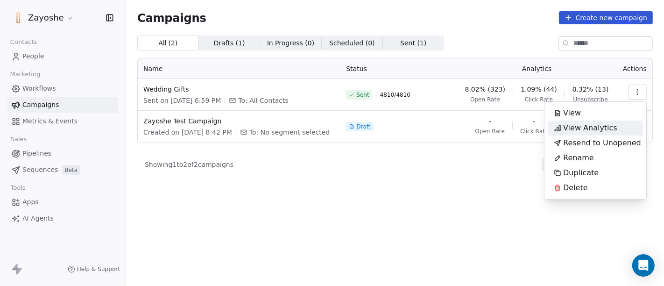
click at [574, 129] on span "View Analytics" at bounding box center [590, 127] width 54 height 11
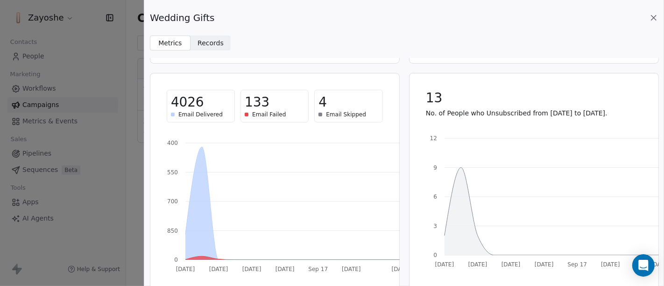
scroll to position [226, 0]
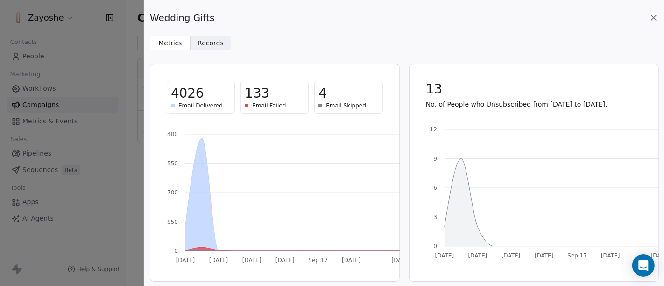
click at [657, 16] on icon at bounding box center [653, 17] width 9 height 9
